Goal: Information Seeking & Learning: Check status

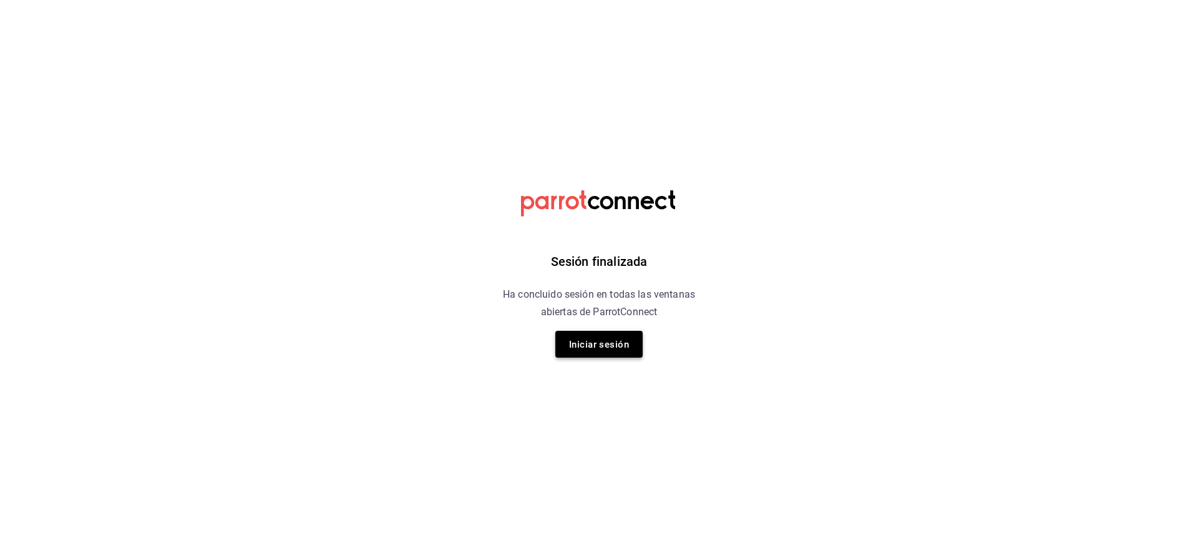
drag, startPoint x: 576, startPoint y: 359, endPoint x: 577, endPoint y: 349, distance: 10.0
click at [577, 349] on div "Sesión finalizada Ha concluido sesión en todas las ventanas abiertas de ParrotC…" at bounding box center [599, 274] width 315 height 548
click at [577, 349] on font "Iniciar sesión" at bounding box center [599, 344] width 60 height 11
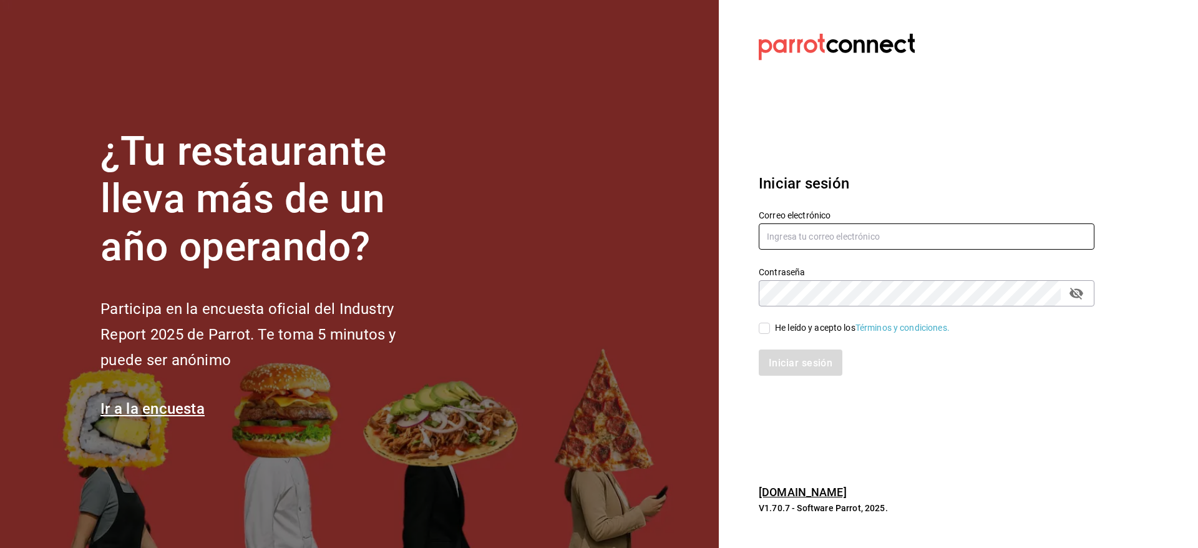
type input "[EMAIL_ADDRESS][DOMAIN_NAME]"
click at [768, 333] on input "He leído y acepto los Términos y condiciones." at bounding box center [764, 328] width 11 height 11
checkbox input "true"
click at [795, 369] on button "Iniciar sesión" at bounding box center [801, 362] width 85 height 26
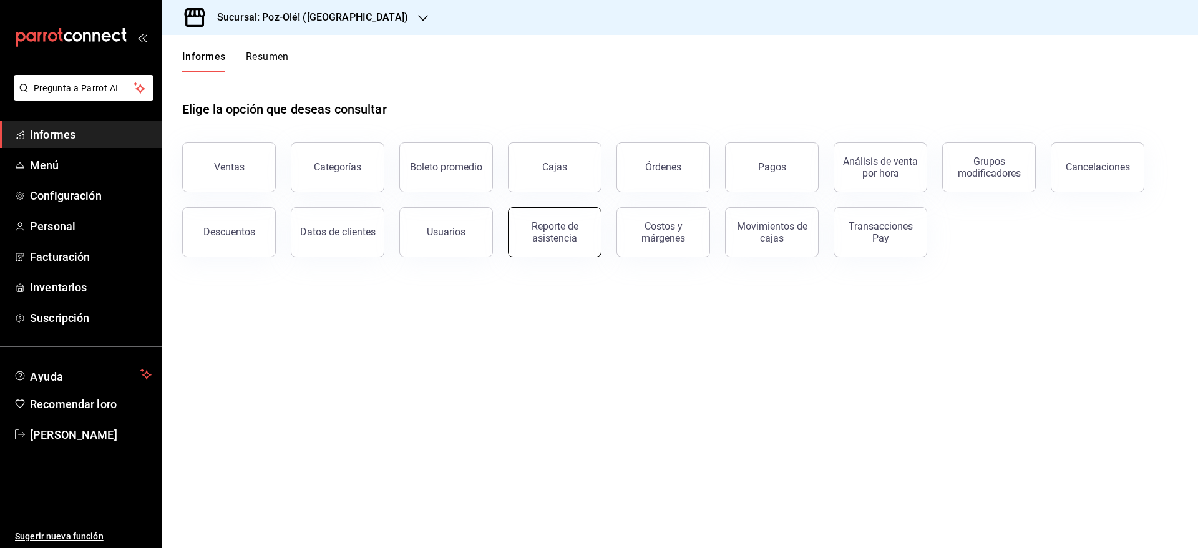
click at [527, 219] on button "Reporte de asistencia" at bounding box center [555, 232] width 94 height 50
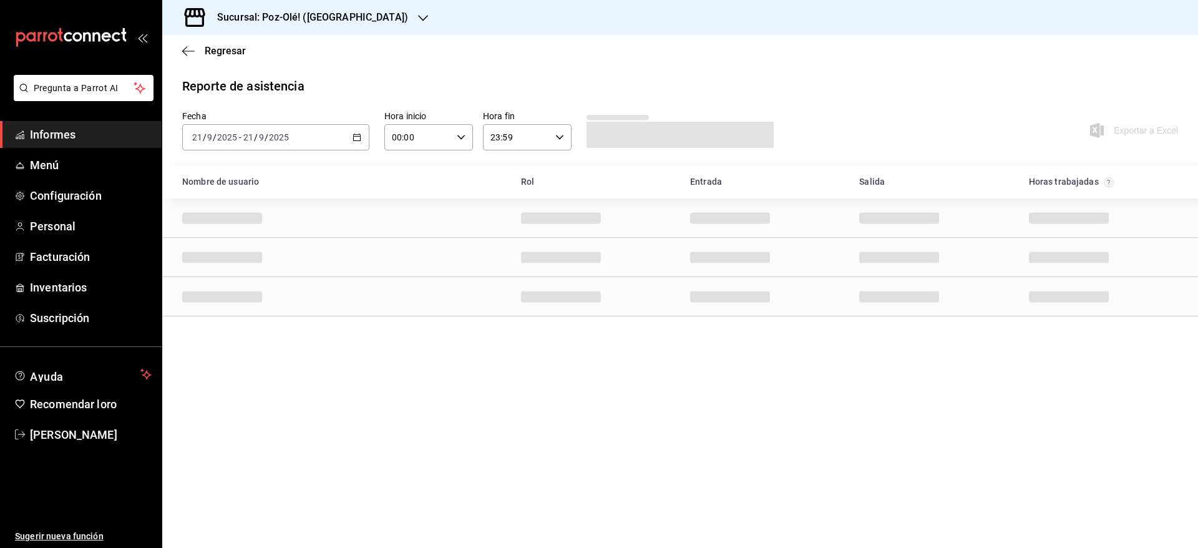
click at [362, 130] on div "[DATE] [DATE] - [DATE] [DATE]" at bounding box center [275, 137] width 187 height 26
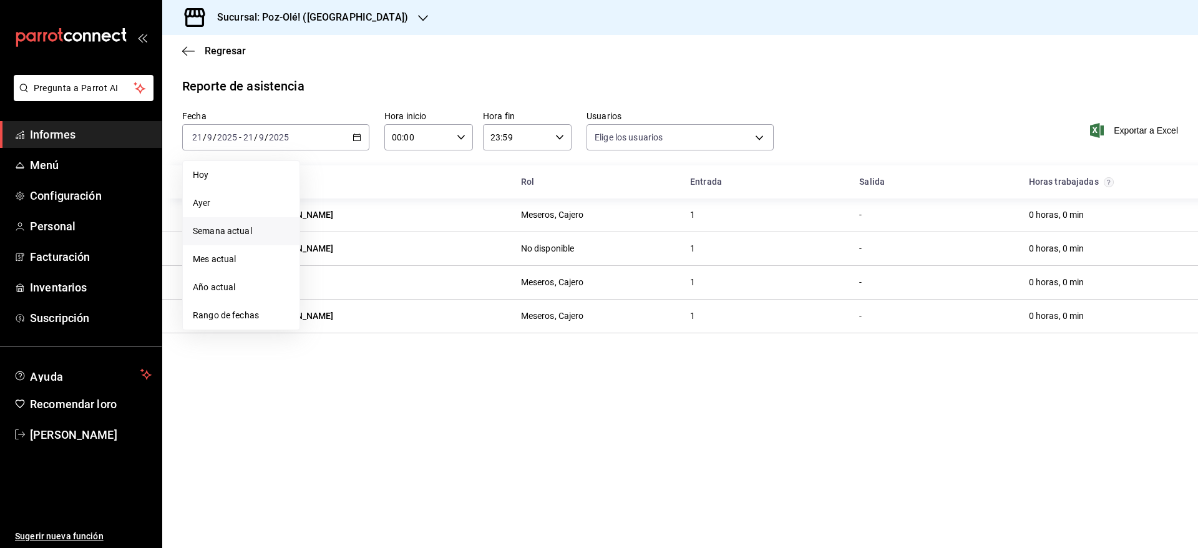
type input "641fe9c0-8743-4701-9337-0762060cea4b,7e3b6ab3-5531-4939-af4c-d2f35d665c7d,705a3…"
click at [248, 319] on font "Rango de fechas" at bounding box center [226, 315] width 66 height 10
click at [324, 275] on font "15" at bounding box center [326, 275] width 8 height 9
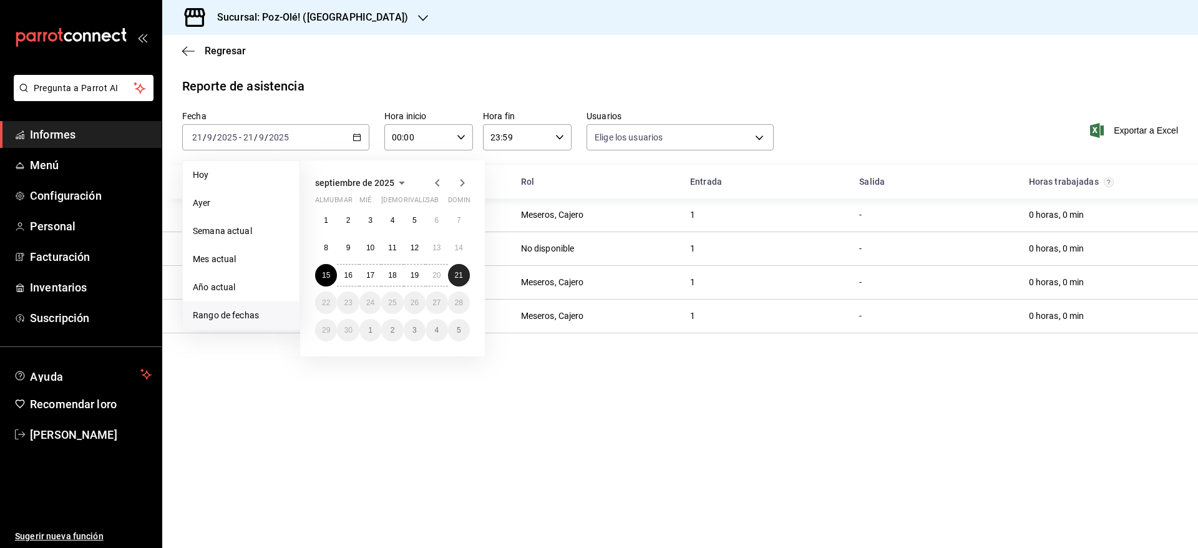
click at [457, 274] on font "21" at bounding box center [459, 275] width 8 height 9
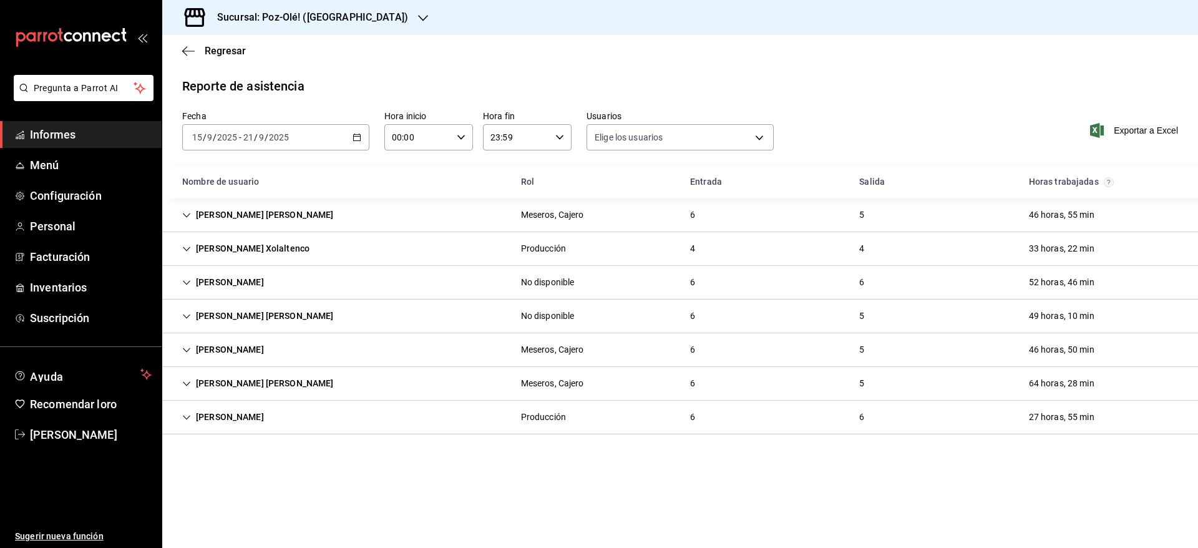
click at [369, 235] on div "[PERSON_NAME] Xolaltenco Producción 4 4 33 horas, 22 min" at bounding box center [680, 249] width 1036 height 34
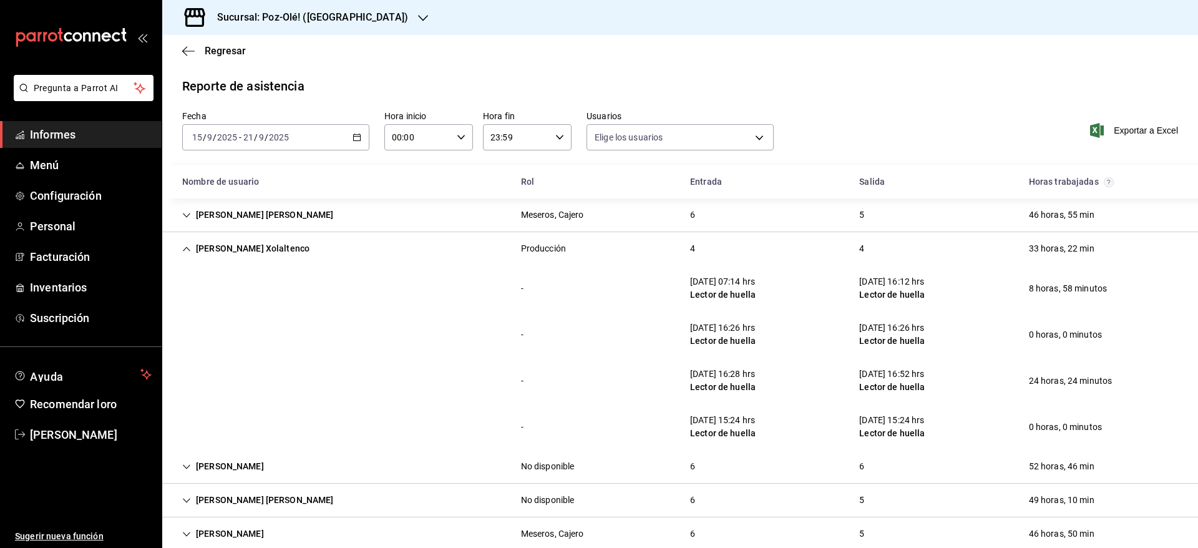
click at [369, 235] on div "[PERSON_NAME] Xolaltenco Producción 4 4 33 horas, 22 min" at bounding box center [680, 248] width 1036 height 33
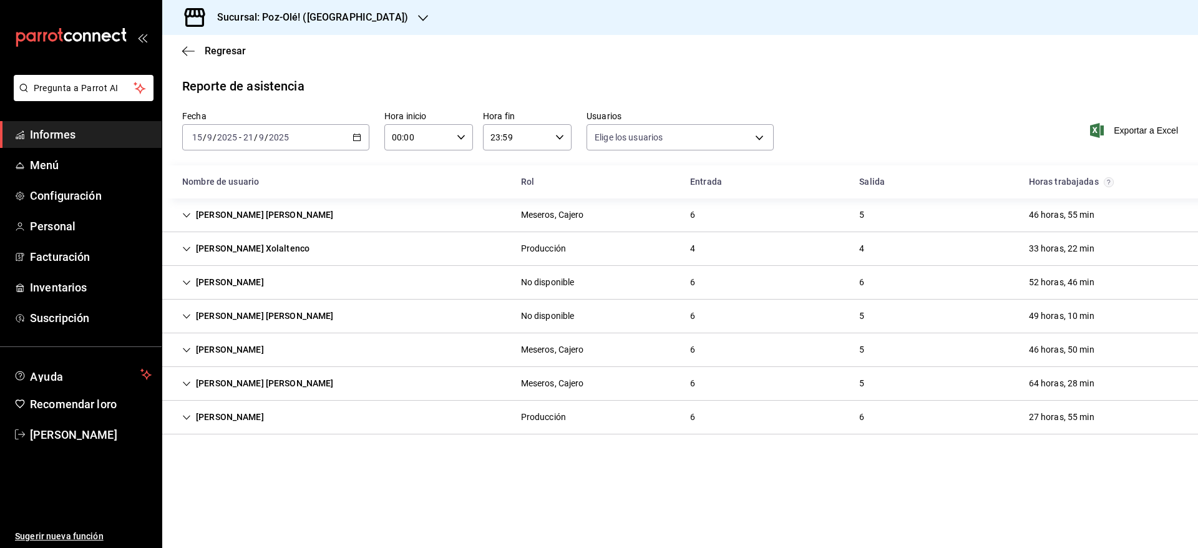
click at [308, 207] on div "[PERSON_NAME] [PERSON_NAME]" at bounding box center [258, 214] width 172 height 23
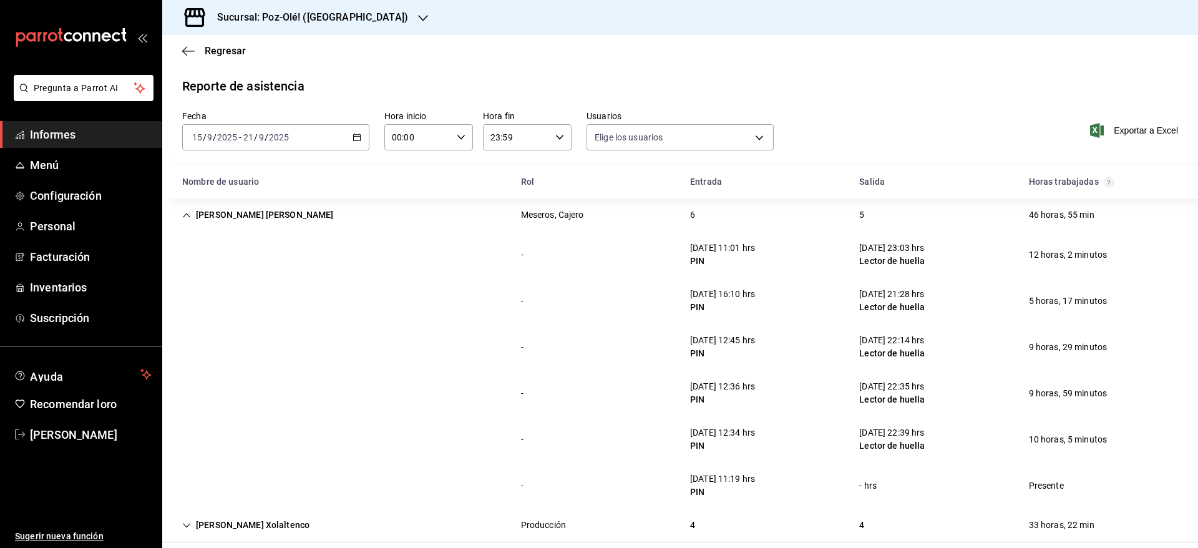
click at [308, 207] on div "[PERSON_NAME] [PERSON_NAME]" at bounding box center [258, 214] width 172 height 23
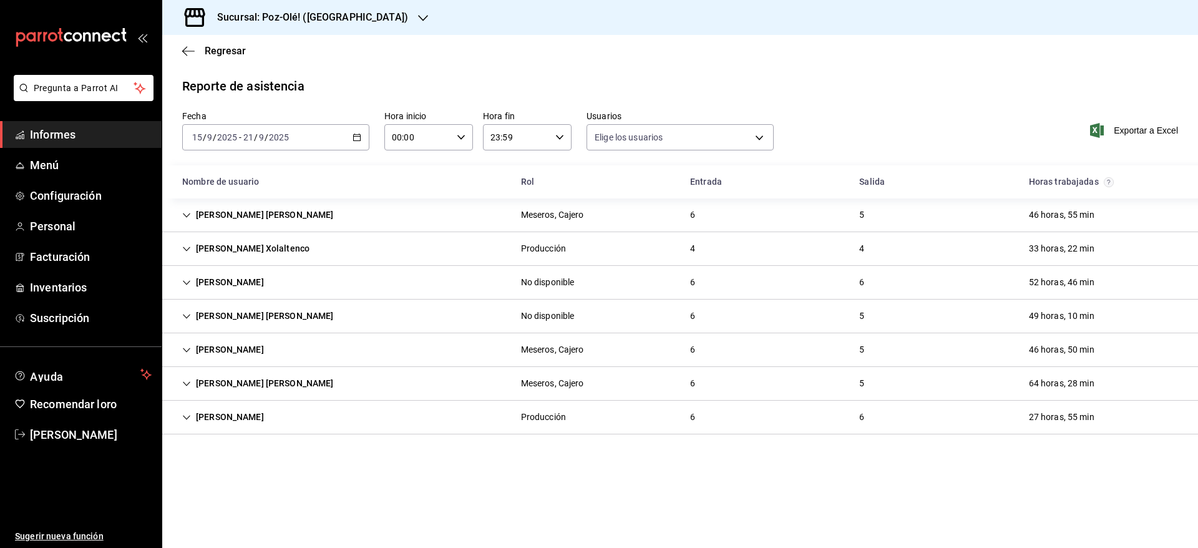
click at [308, 207] on div "[PERSON_NAME] [PERSON_NAME]" at bounding box center [258, 214] width 172 height 23
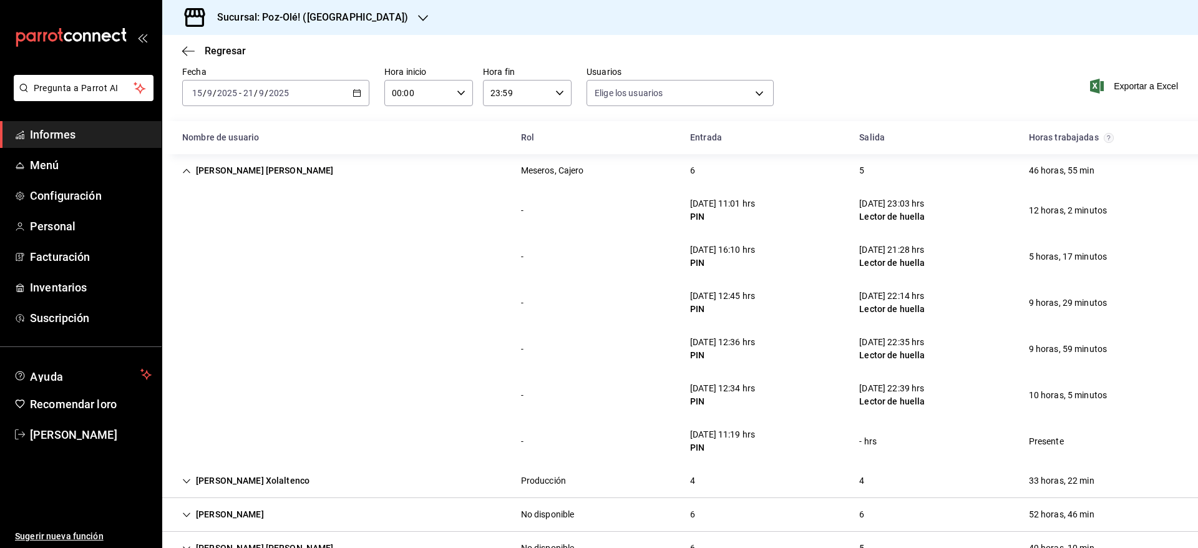
scroll to position [45, 0]
click at [238, 168] on div "[PERSON_NAME] [PERSON_NAME]" at bounding box center [258, 170] width 172 height 23
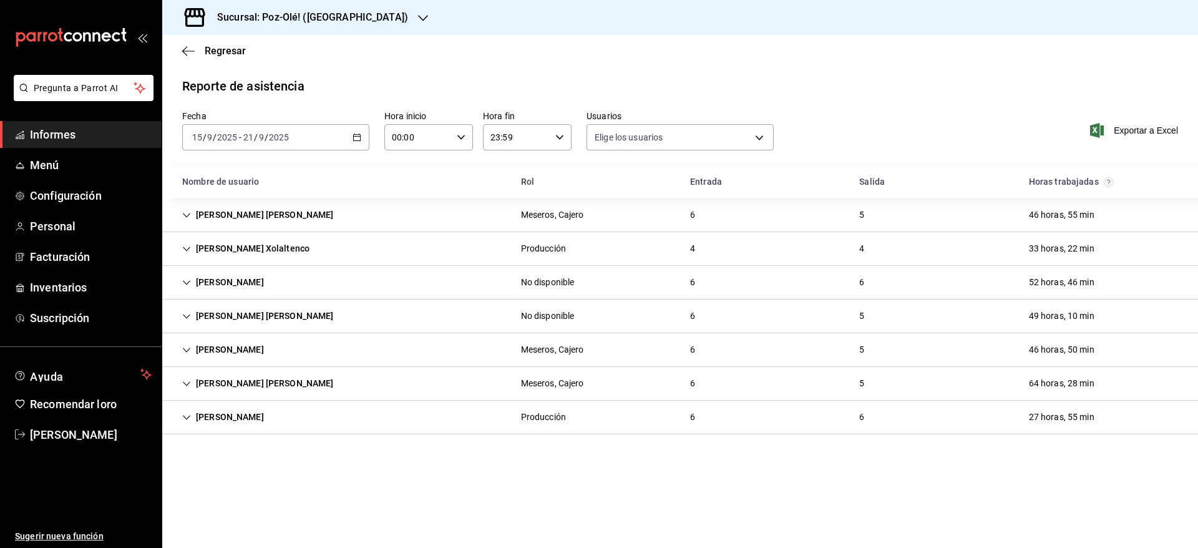
scroll to position [0, 0]
click at [188, 351] on icon "Cell" at bounding box center [186, 350] width 9 height 9
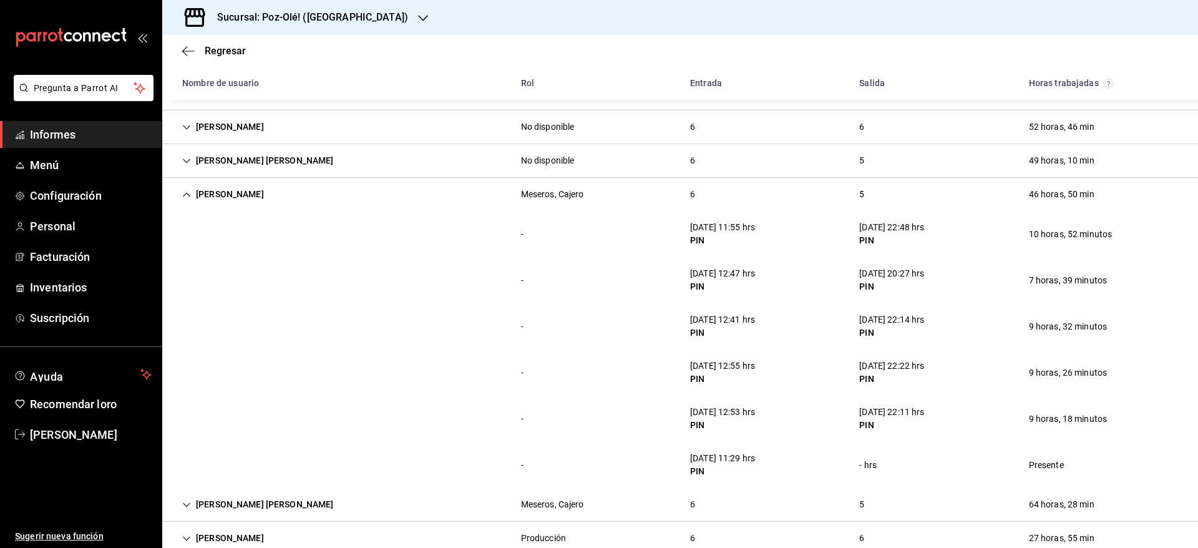
scroll to position [157, 0]
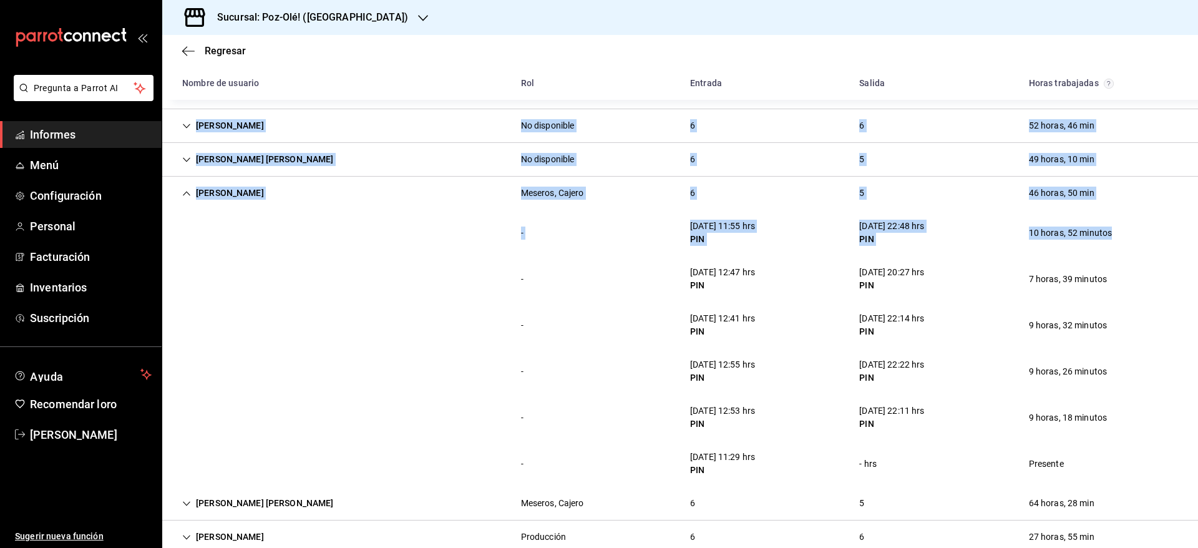
drag, startPoint x: 341, startPoint y: 301, endPoint x: 481, endPoint y: 91, distance: 252.5
click at [481, 91] on div "Nombre de usuario Rol Entrada [PERSON_NAME] trabajadas [PERSON_NAME] [PERSON_NA…" at bounding box center [680, 281] width 1036 height 545
click at [467, 183] on div "[PERSON_NAME], [PERSON_NAME] 6 5 46 horas, 50 min" at bounding box center [680, 193] width 1036 height 33
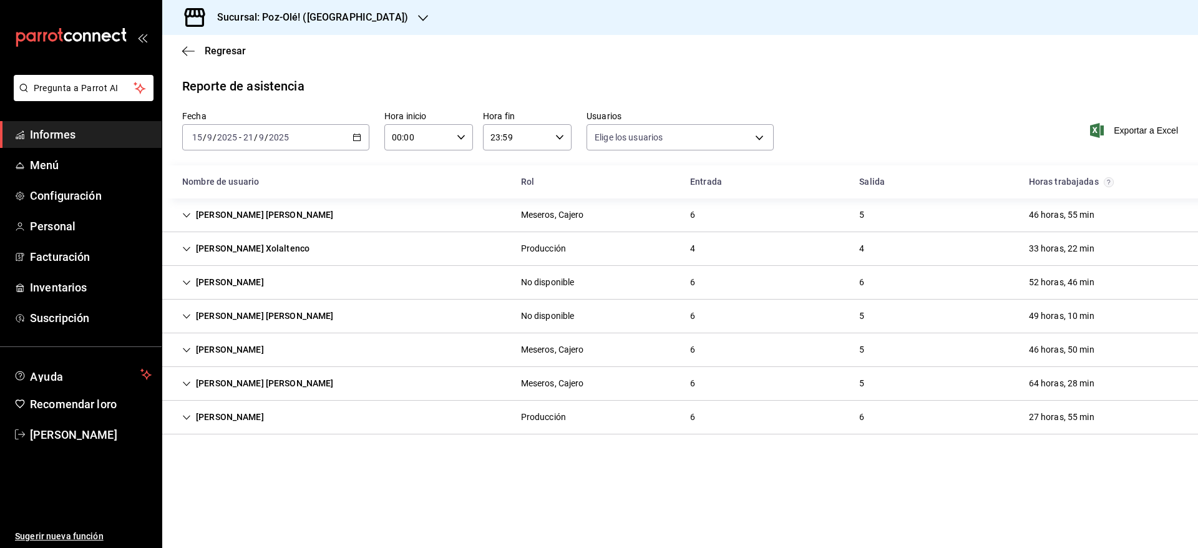
scroll to position [0, 0]
click at [193, 384] on div "[PERSON_NAME] [PERSON_NAME]" at bounding box center [258, 383] width 172 height 23
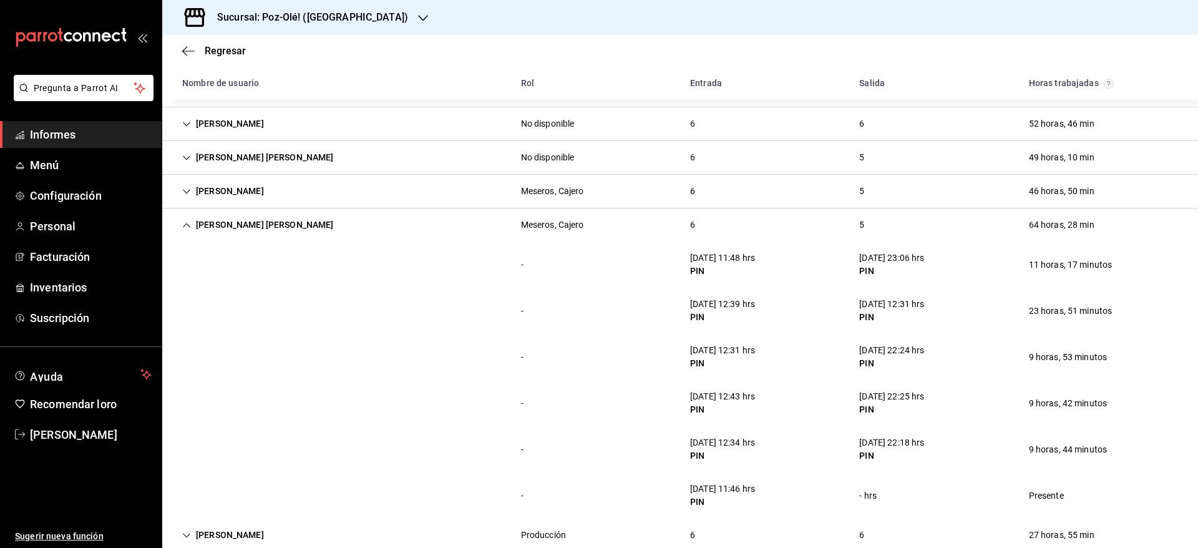
scroll to position [183, 0]
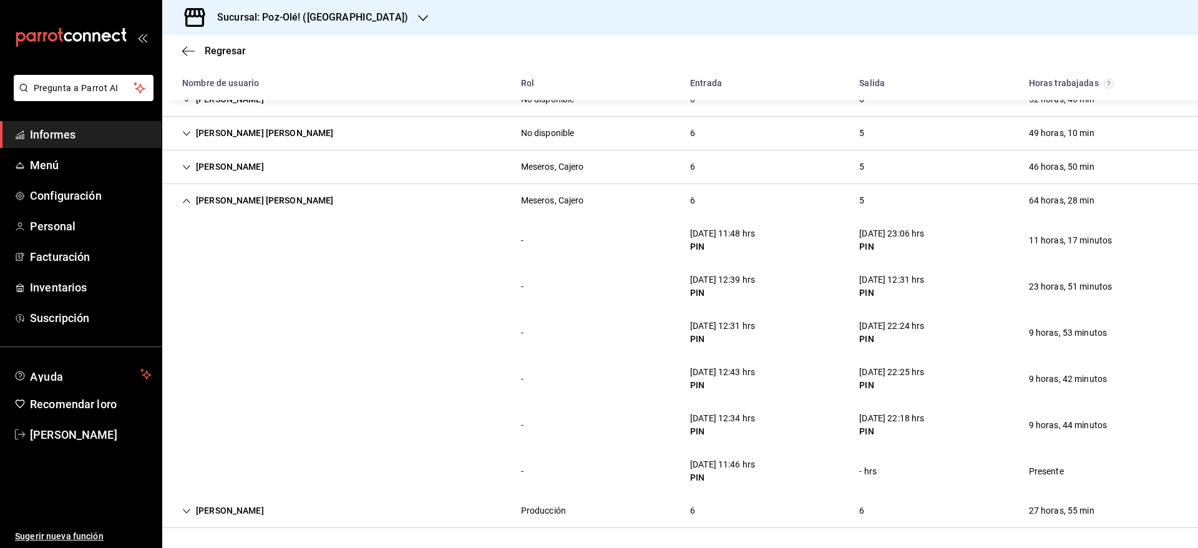
click at [310, 31] on div "Sucursal: Poz-Olé! ([GEOGRAPHIC_DATA])" at bounding box center [302, 17] width 261 height 35
click at [273, 77] on font "¡Poz-Olé! ([PERSON_NAME])" at bounding box center [227, 82] width 111 height 10
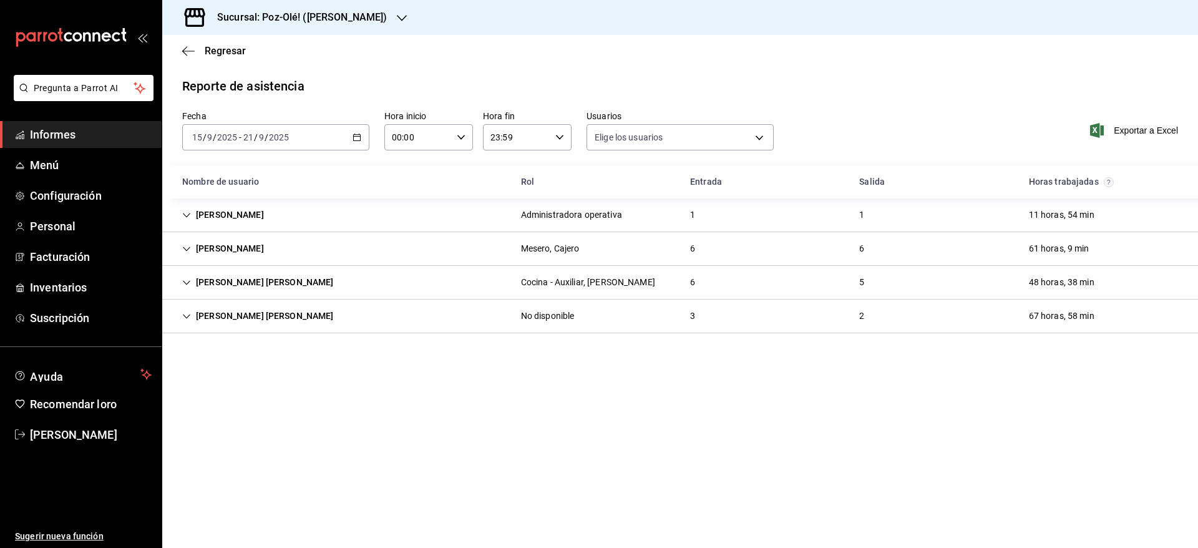
type input "641fe9c0-8743-4701-9337-0762060cea4b,7e3b6ab3-5531-4939-af4c-d2f35d665c7d,705a3…"
click at [200, 264] on div "[PERSON_NAME], [PERSON_NAME] 6 6 61 horas, 9 min" at bounding box center [680, 249] width 1036 height 34
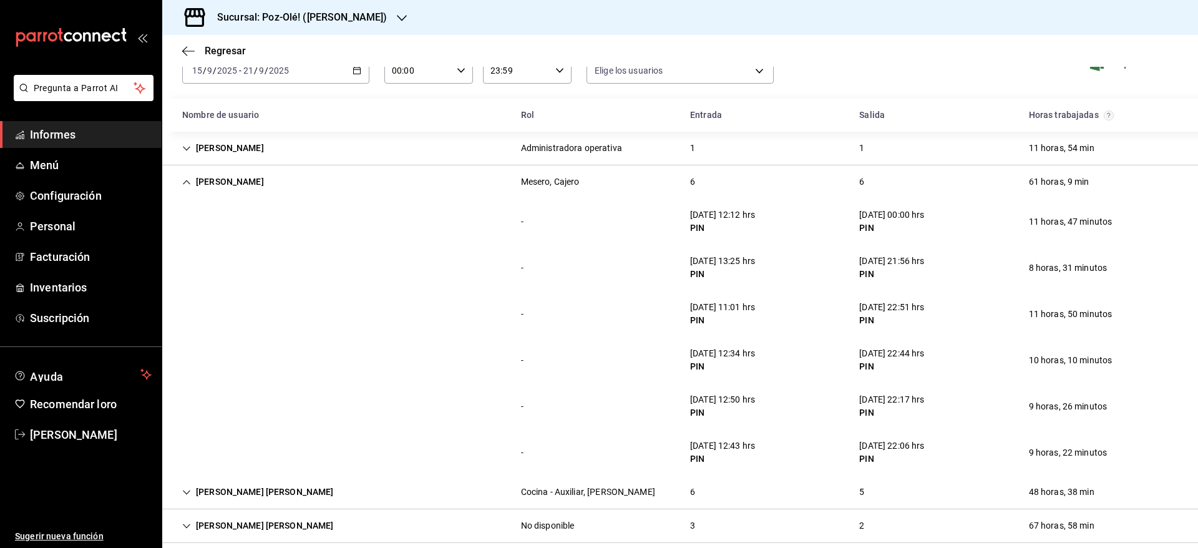
scroll to position [67, 0]
click at [187, 191] on div "[PERSON_NAME]" at bounding box center [223, 181] width 102 height 23
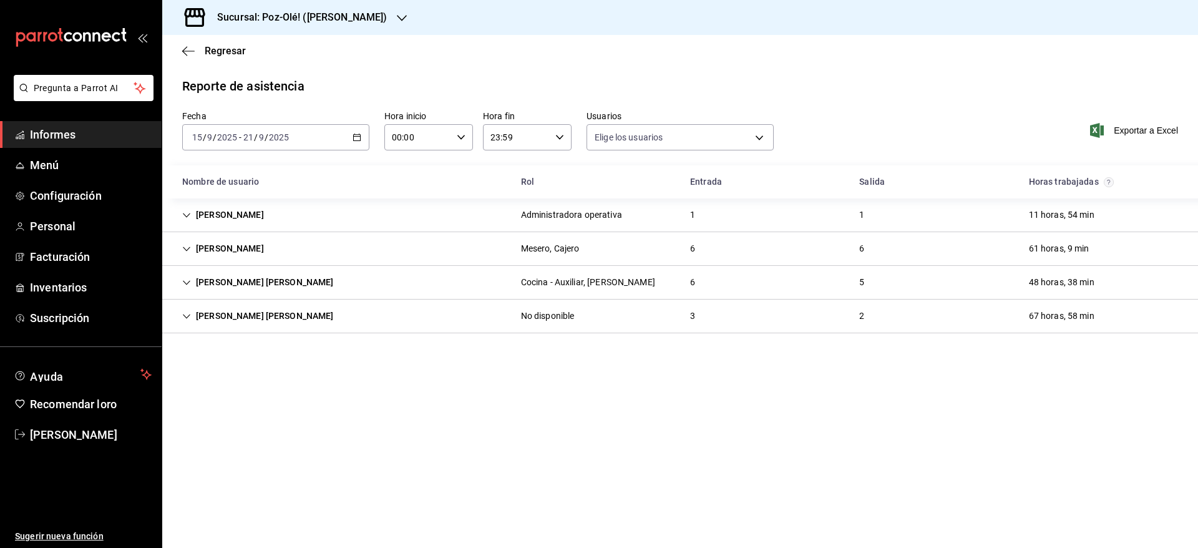
scroll to position [0, 0]
click at [200, 278] on div "[PERSON_NAME] [PERSON_NAME]" at bounding box center [258, 282] width 172 height 23
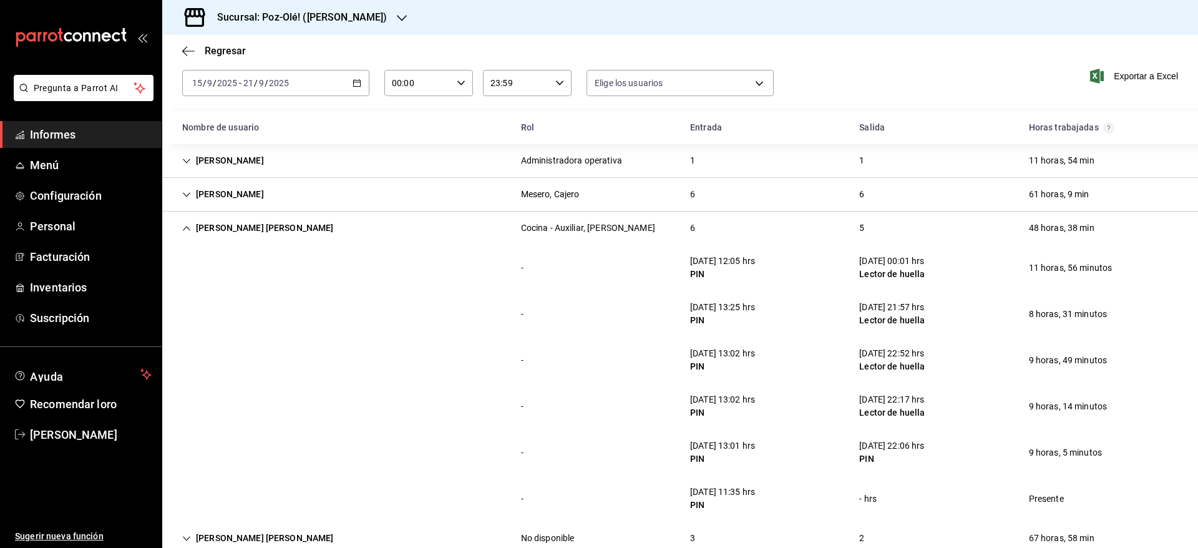
scroll to position [82, 0]
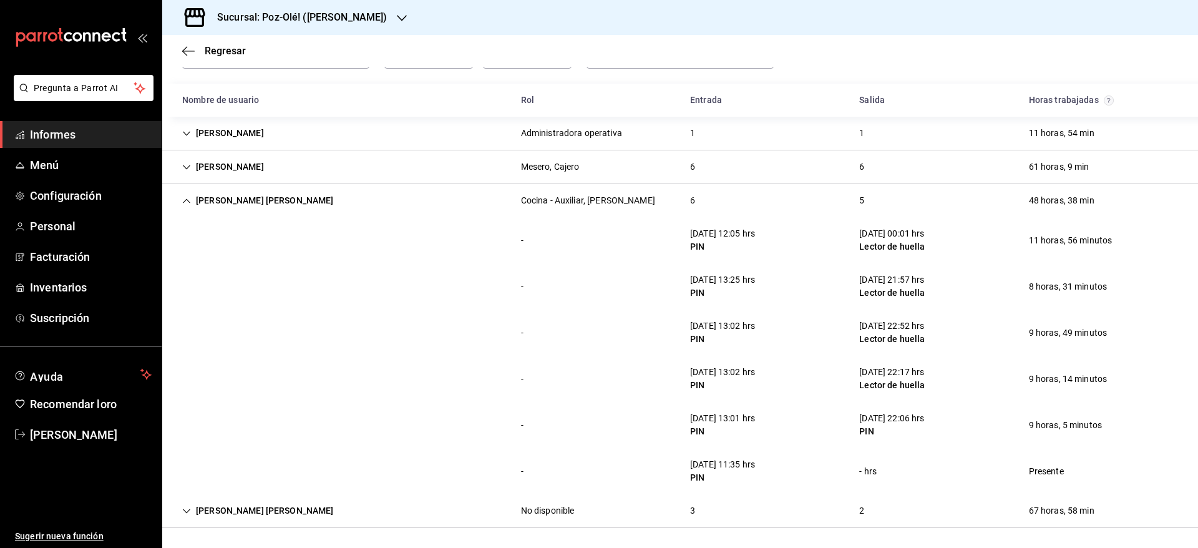
click at [188, 200] on icon "Cell" at bounding box center [186, 201] width 9 height 9
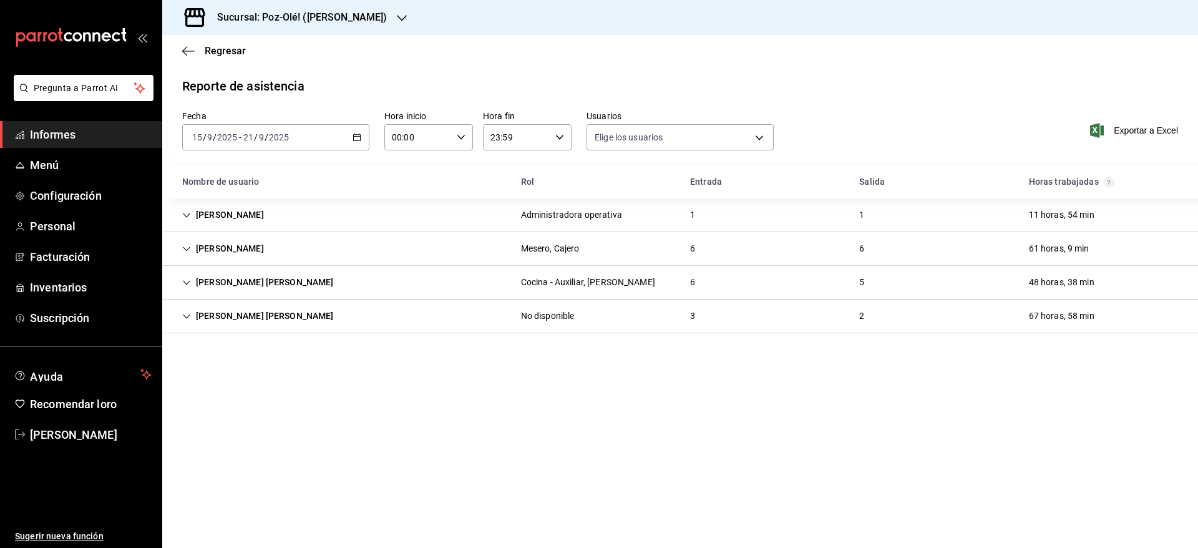
scroll to position [0, 0]
